Goal: Transaction & Acquisition: Purchase product/service

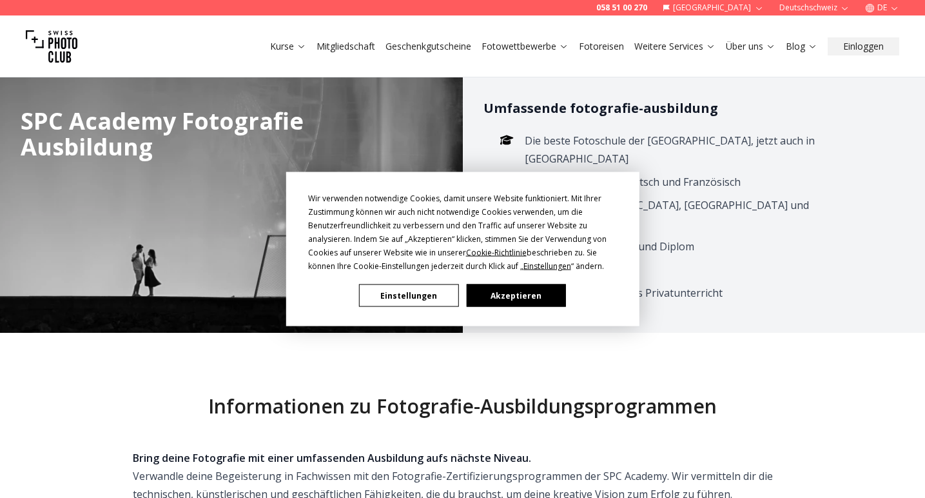
click at [514, 301] on button "Akzeptieren" at bounding box center [515, 295] width 99 height 23
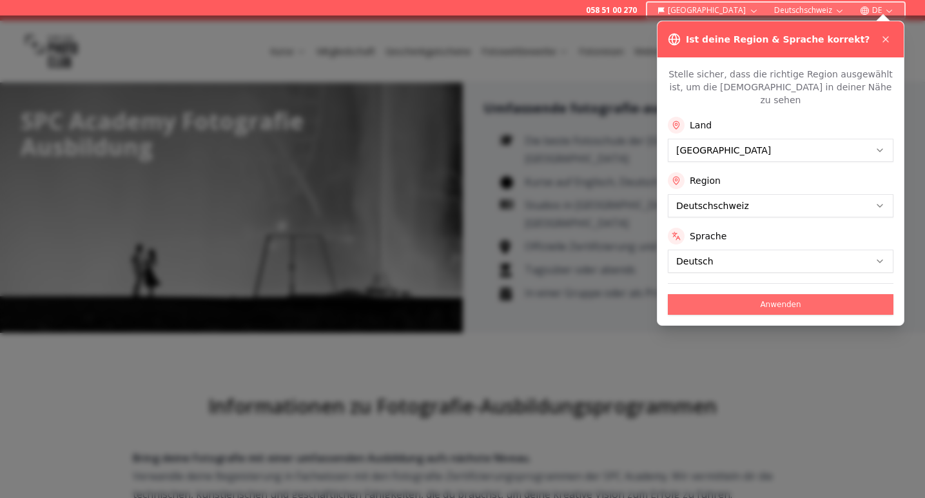
click at [787, 294] on button "Anwenden" at bounding box center [781, 304] width 226 height 21
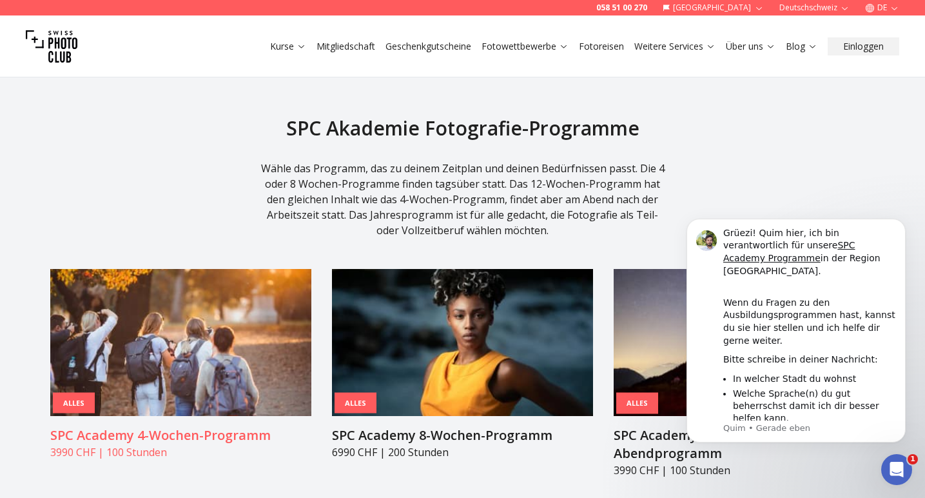
click at [219, 281] on img at bounding box center [180, 342] width 261 height 147
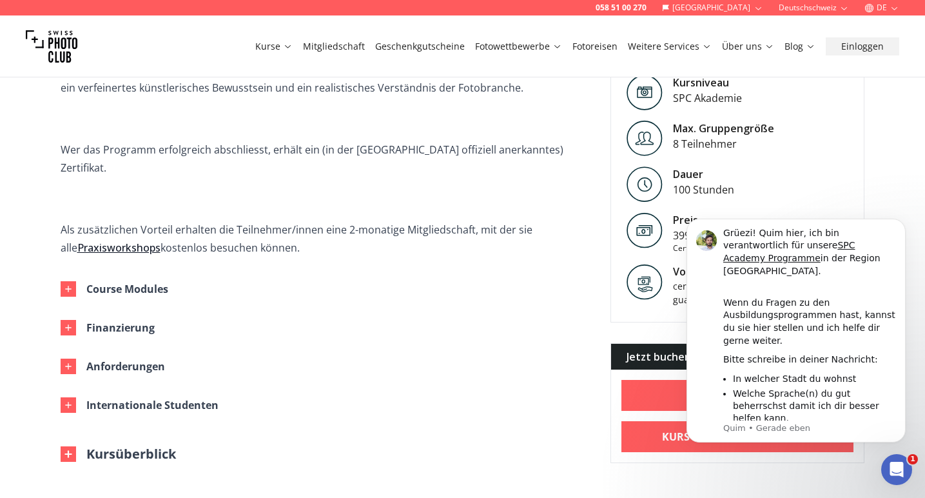
scroll to position [613, 0]
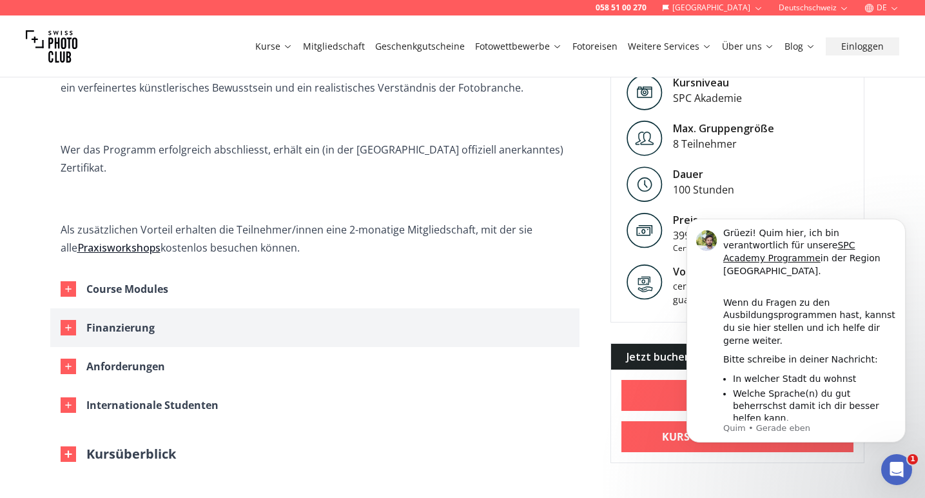
click at [146, 319] on div "Finanzierung" at bounding box center [120, 328] width 68 height 18
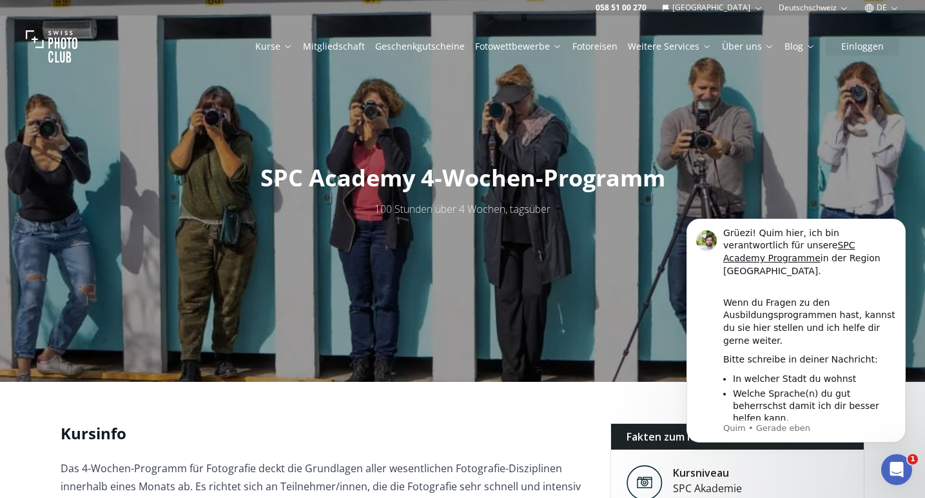
scroll to position [0, 0]
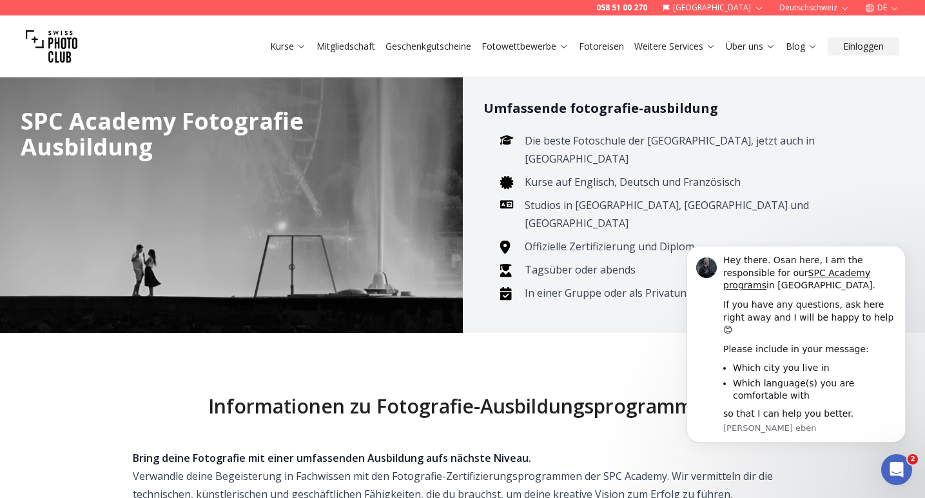
click at [447, 42] on link "Geschenkgutscheine" at bounding box center [429, 46] width 86 height 13
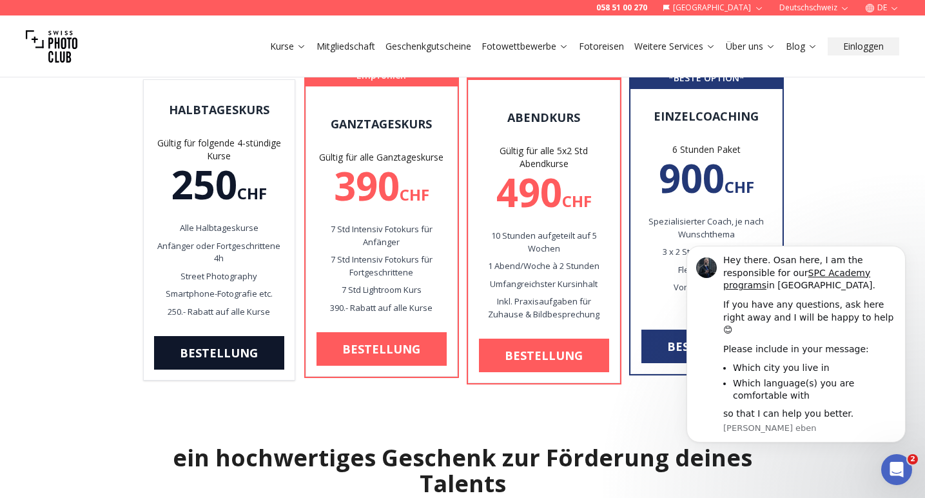
scroll to position [185, 0]
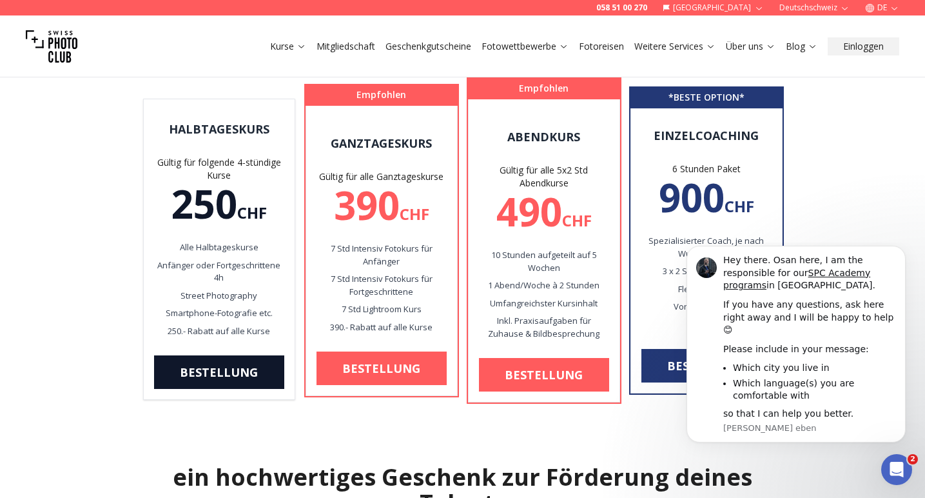
scroll to position [153, 0]
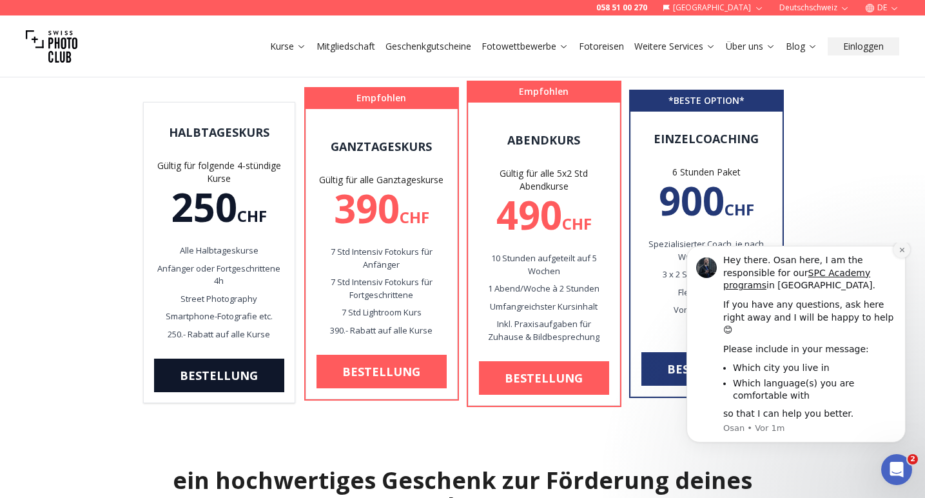
click at [905, 253] on icon "Dismiss notification" at bounding box center [902, 249] width 7 height 7
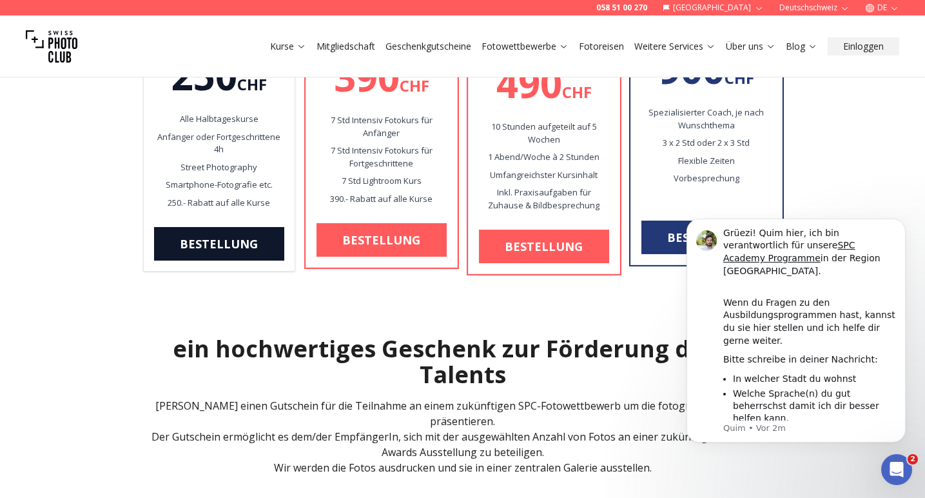
scroll to position [302, 0]
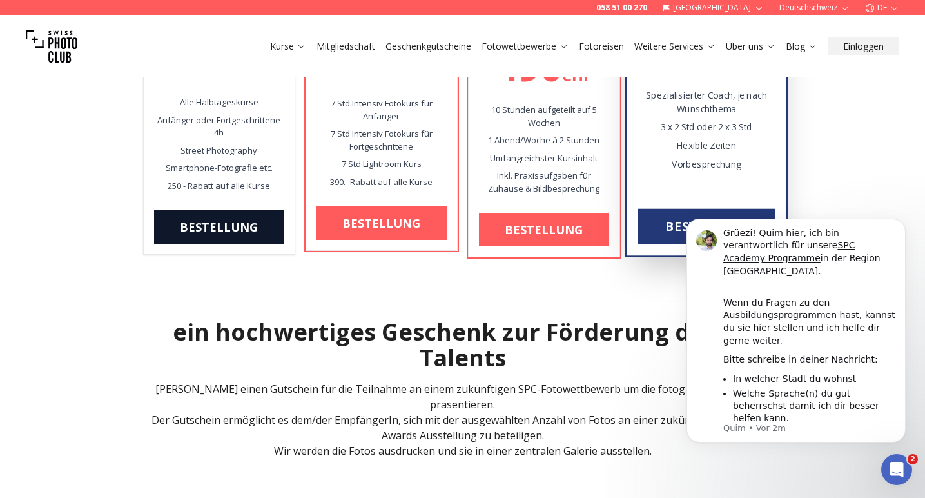
click at [687, 130] on p "3 x 2 Std oder 2 x 3 Std" at bounding box center [706, 127] width 137 height 13
click at [672, 222] on link "Bestellung" at bounding box center [706, 226] width 137 height 35
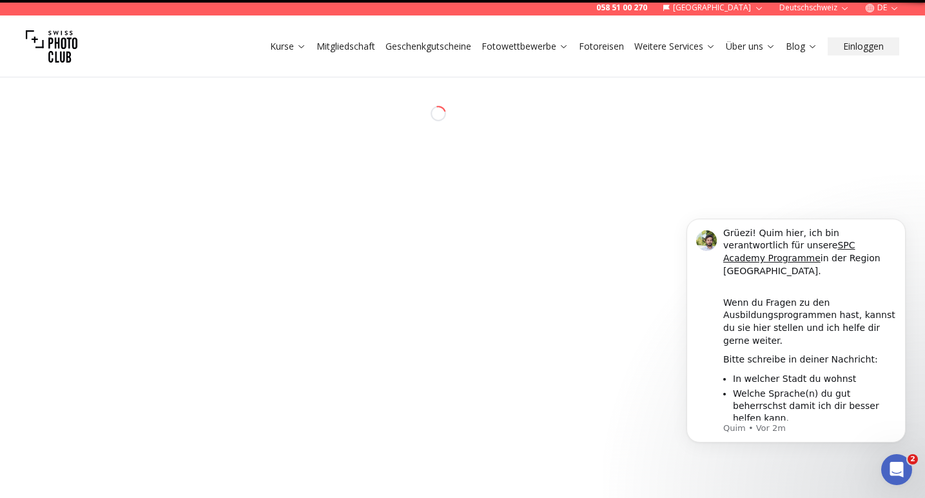
select select "**"
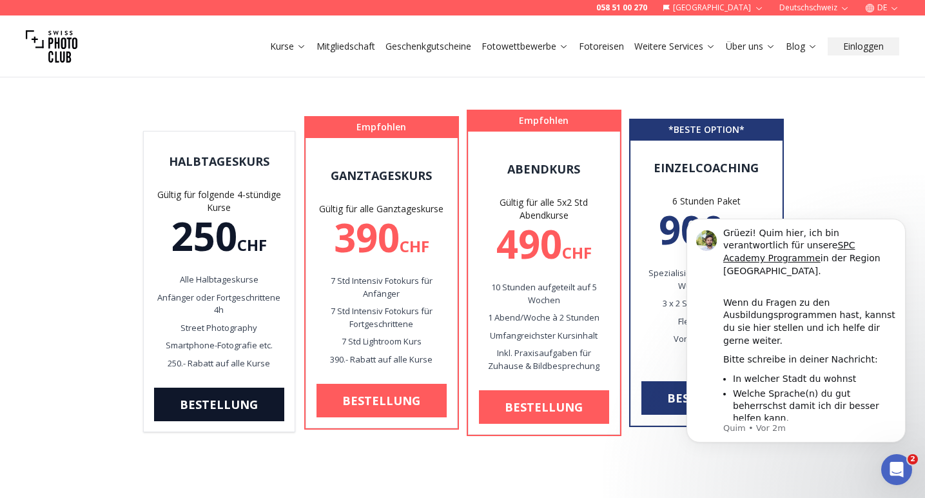
scroll to position [126, 0]
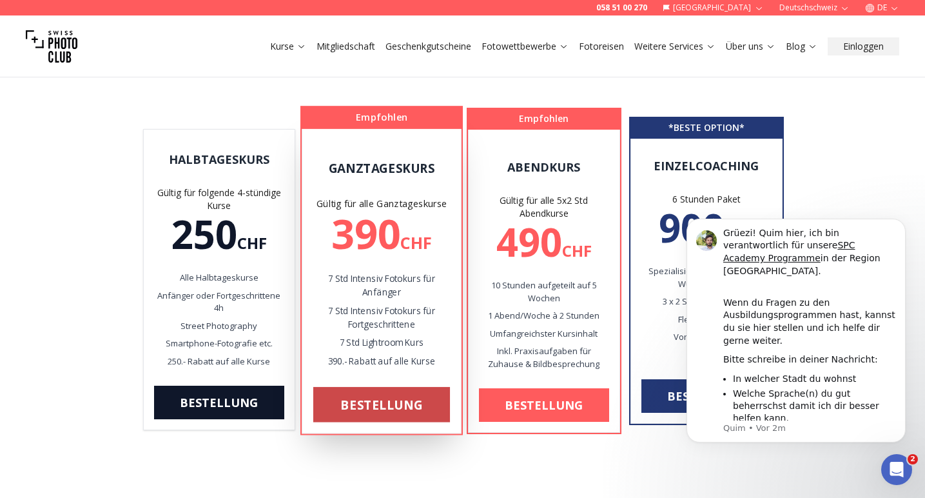
click at [389, 399] on link "Bestellung" at bounding box center [381, 404] width 137 height 35
select select "**"
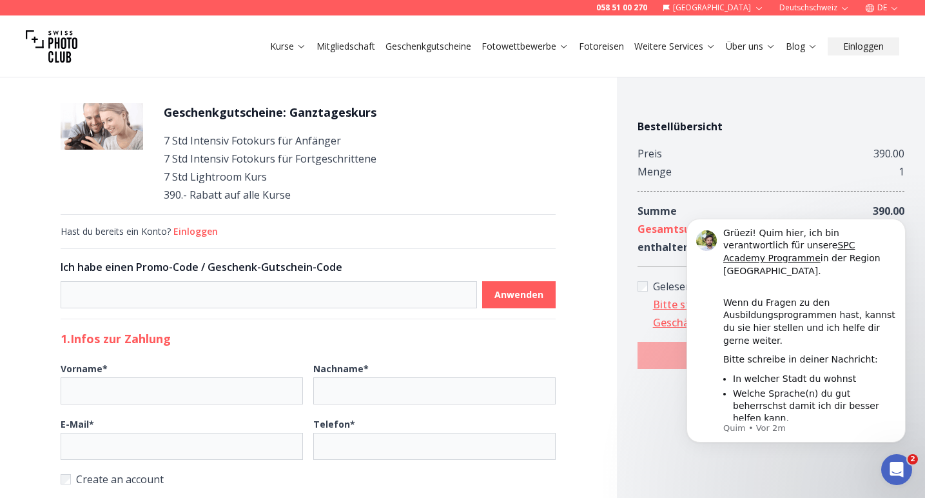
click at [51, 39] on img at bounding box center [52, 47] width 52 height 52
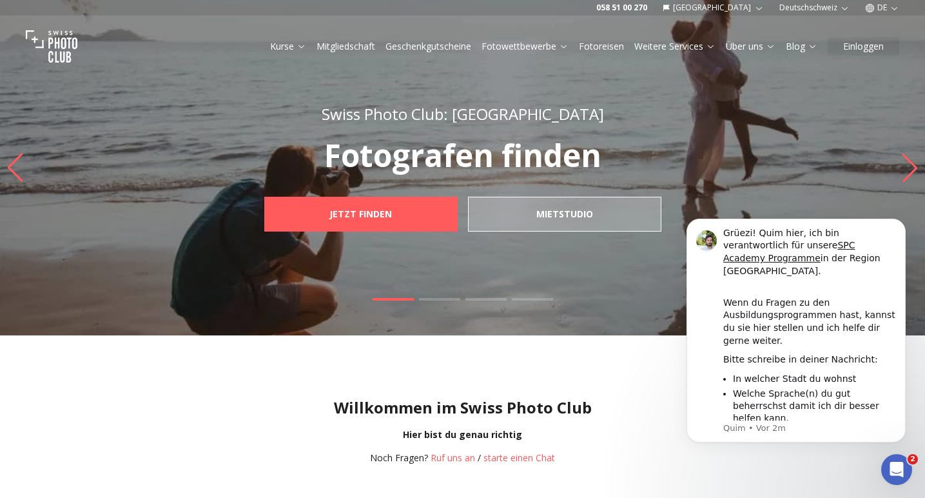
select select "**"
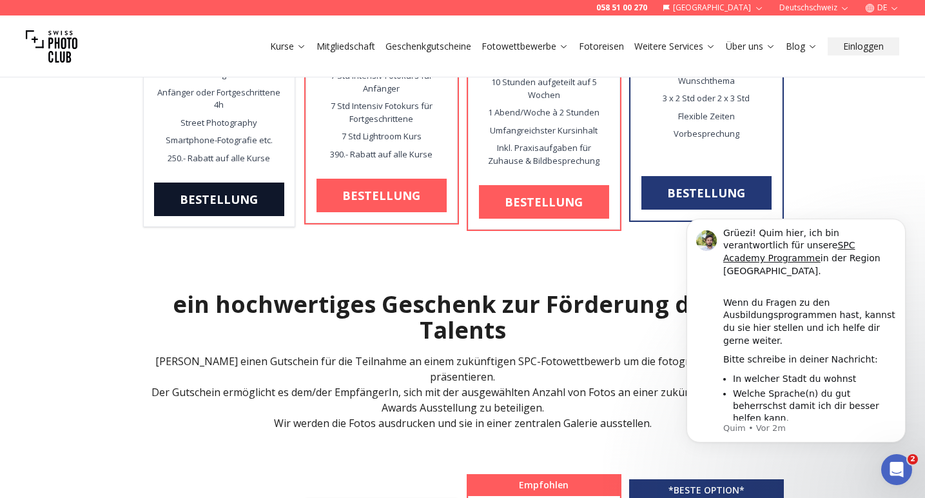
scroll to position [331, 0]
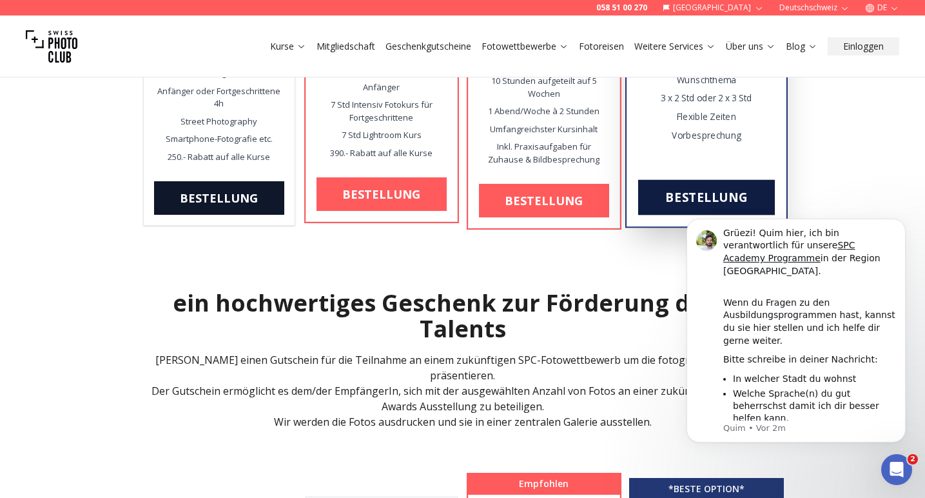
click at [751, 191] on link "Bestellung" at bounding box center [706, 197] width 137 height 35
select select "**"
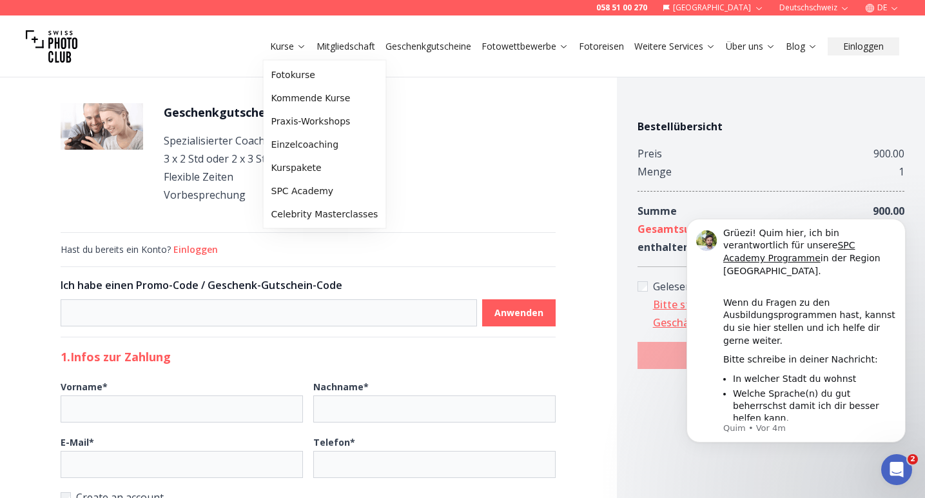
click at [288, 41] on link "Kurse" at bounding box center [288, 46] width 36 height 13
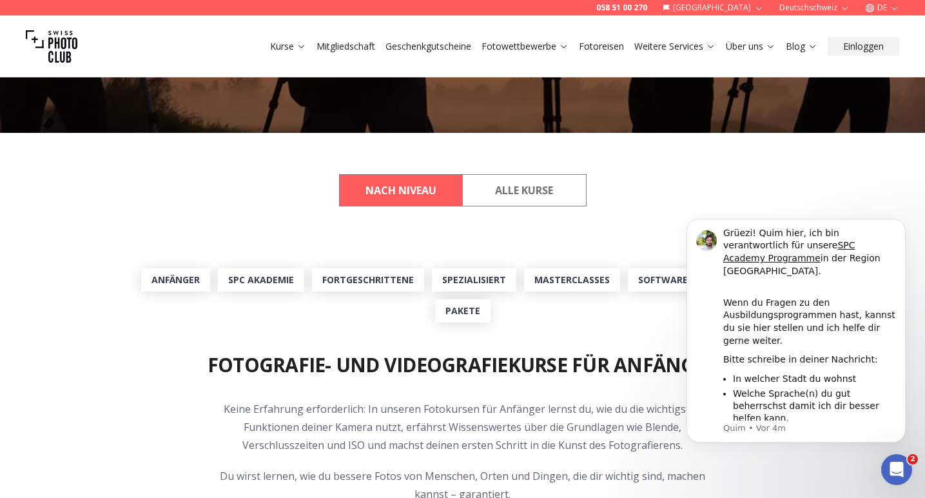
scroll to position [283, 0]
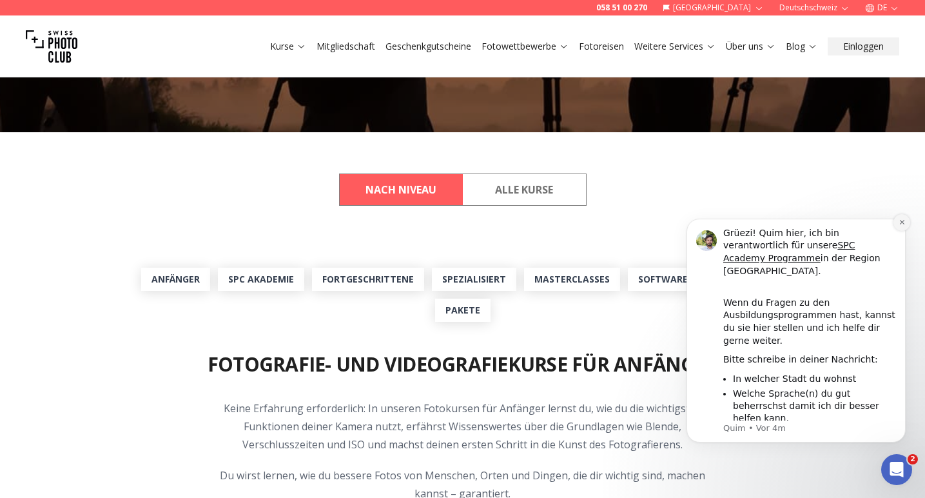
click at [902, 226] on icon "Dismiss notification" at bounding box center [902, 222] width 7 height 7
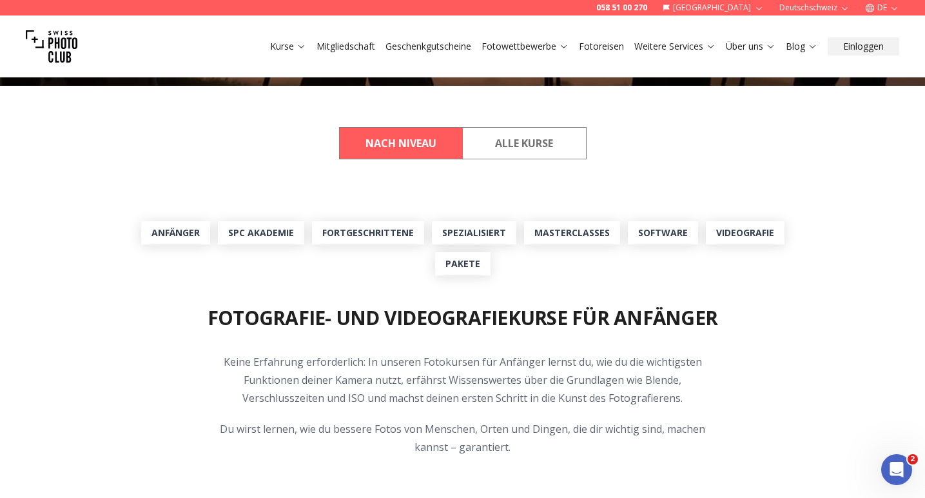
scroll to position [357, 0]
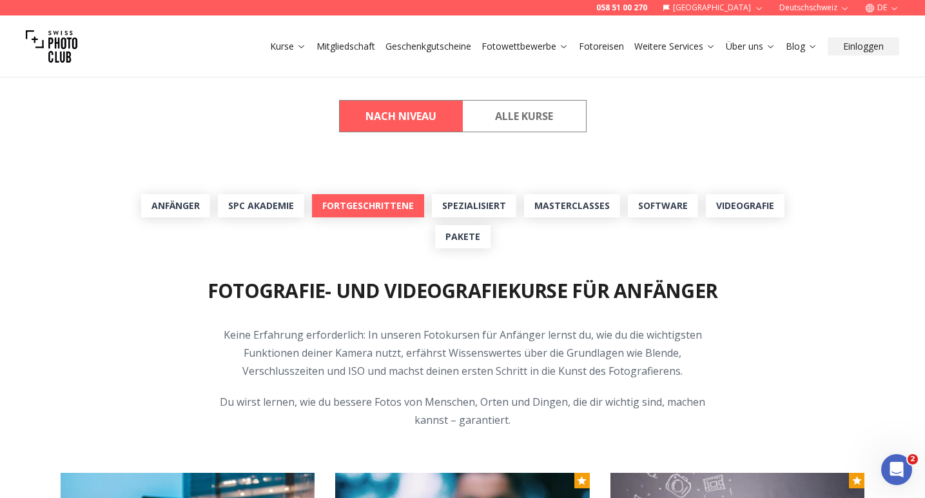
click at [348, 208] on link "Fortgeschrittene" at bounding box center [368, 205] width 112 height 23
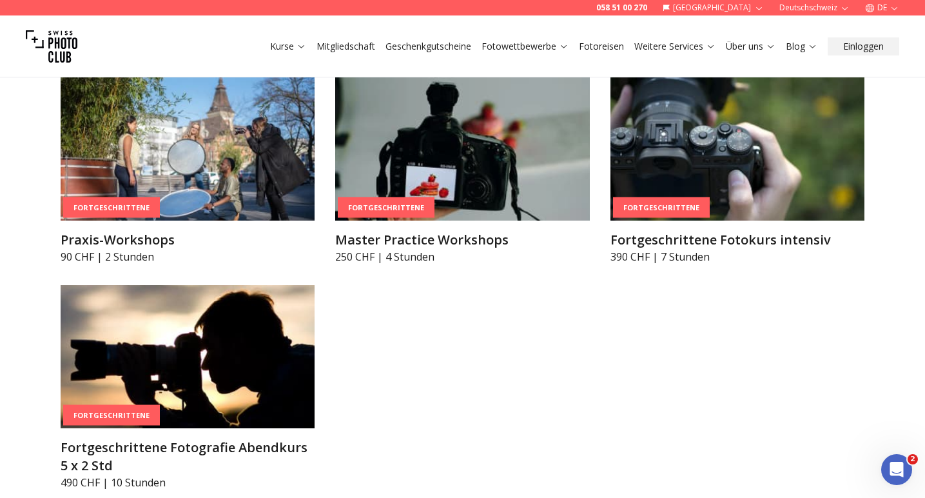
scroll to position [2216, 0]
click at [225, 186] on img at bounding box center [188, 148] width 255 height 143
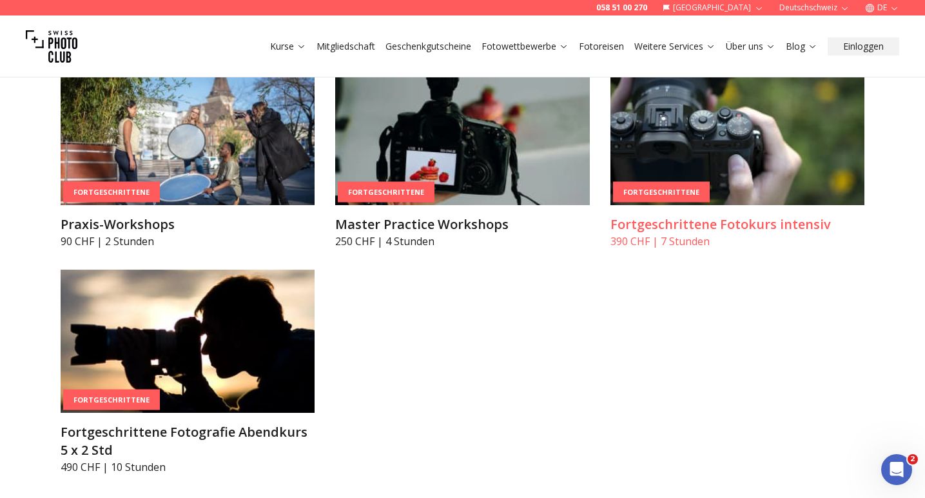
scroll to position [2226, 0]
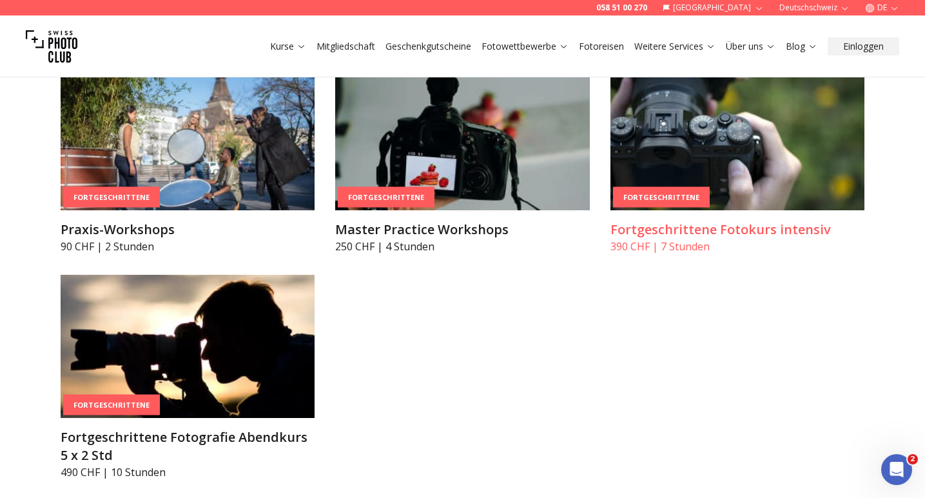
click at [733, 152] on img at bounding box center [738, 138] width 255 height 143
